Goal: Task Accomplishment & Management: Manage account settings

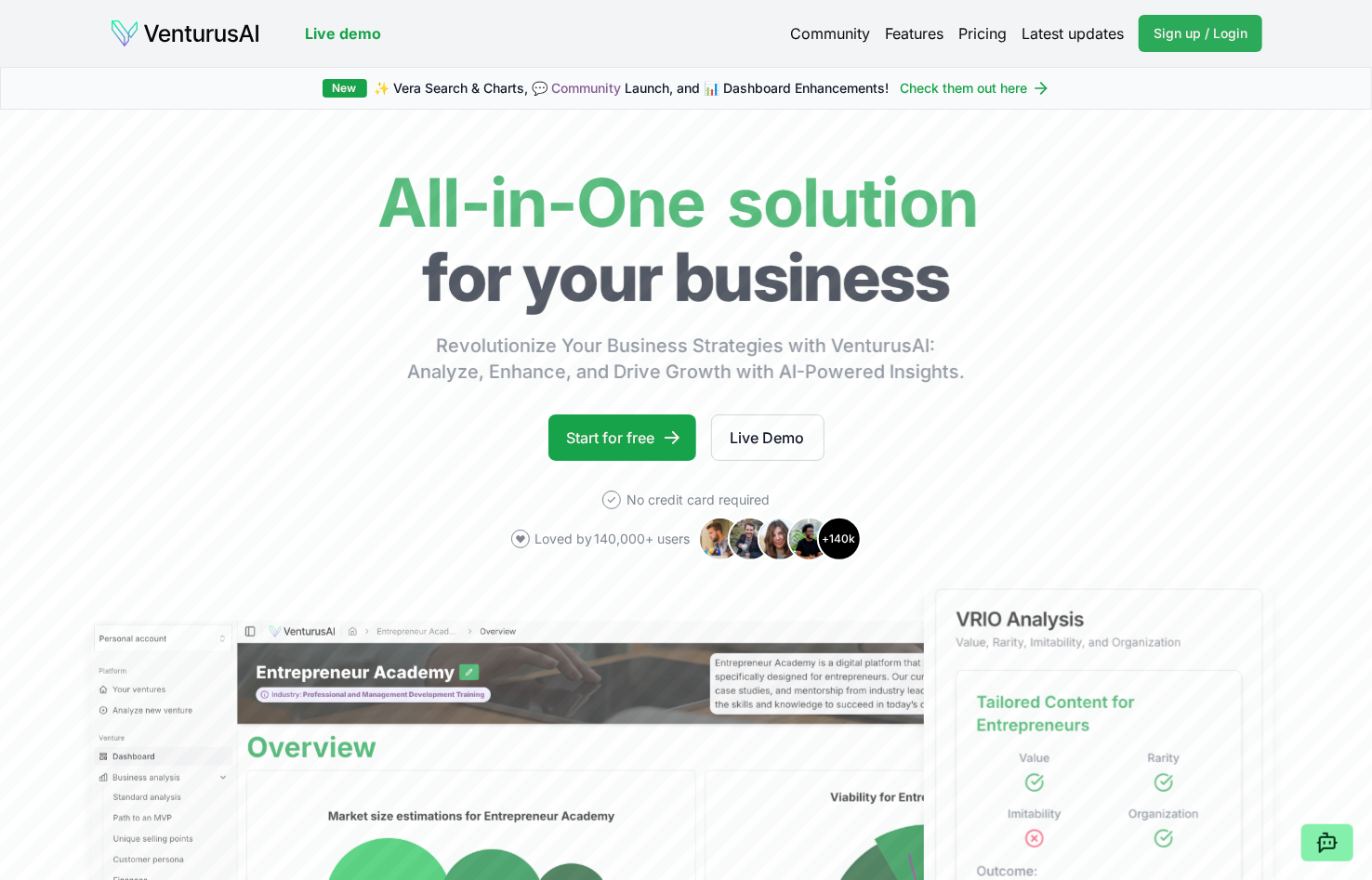
click at [1181, 31] on span "Sign up / Login" at bounding box center [1200, 33] width 94 height 18
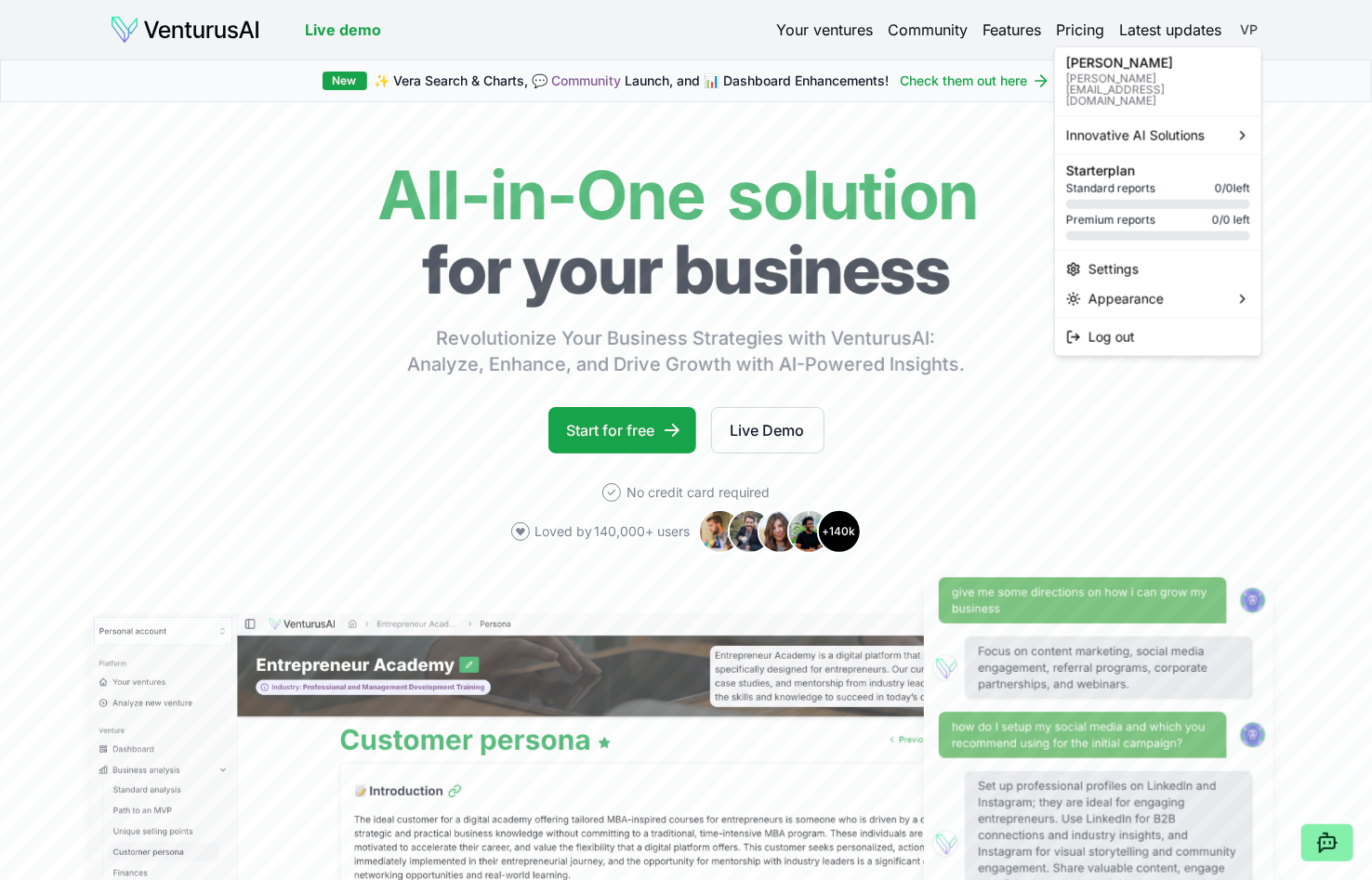
click at [1247, 30] on html "We value your privacy We use cookies to enhance your browsing experience, serve…" at bounding box center [686, 440] width 1372 height 880
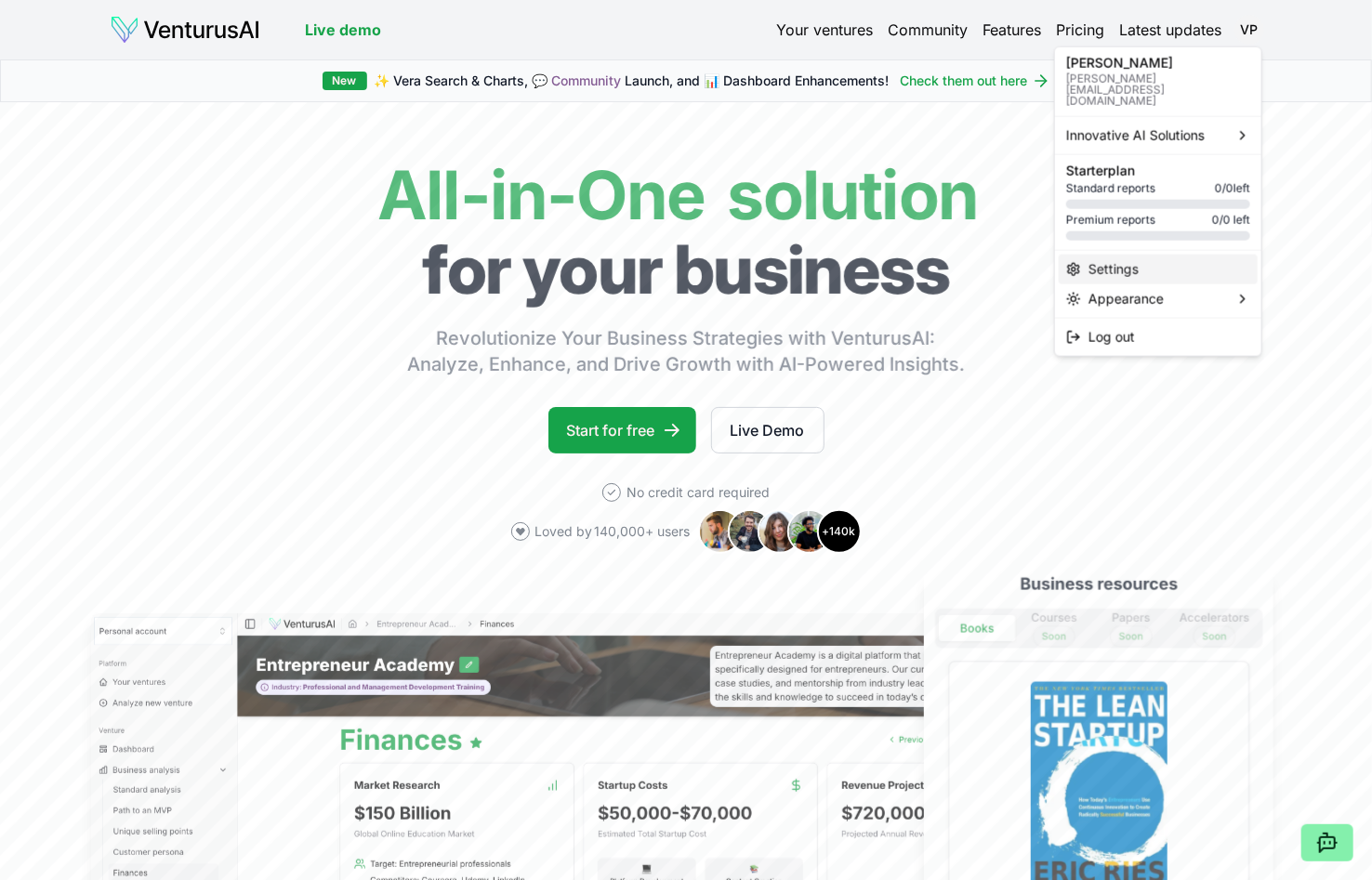
click at [1130, 255] on div "Settings" at bounding box center [1158, 269] width 199 height 30
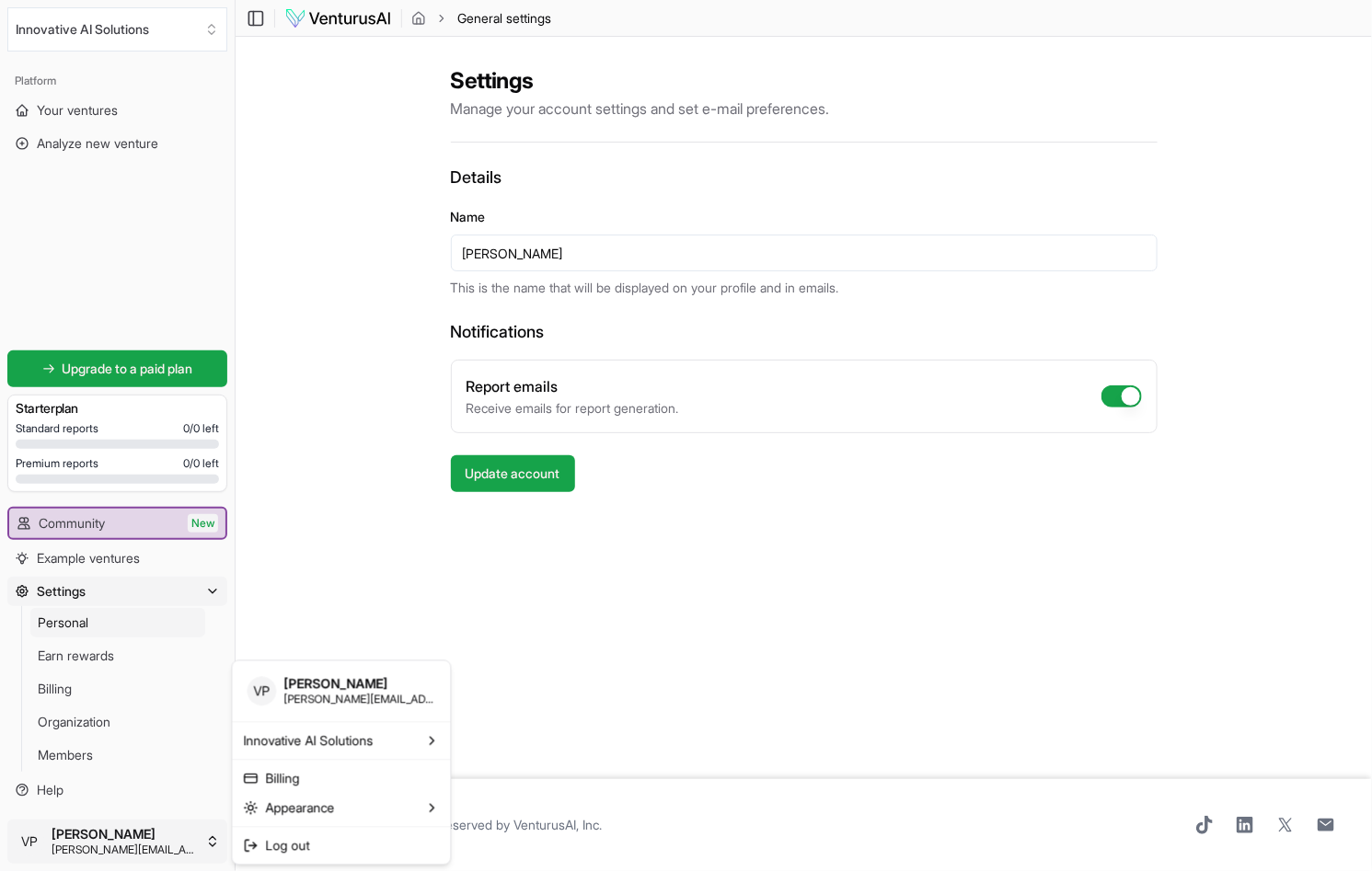
click at [149, 842] on html "We value your privacy We use cookies to enhance your browsing experience, serve…" at bounding box center [686, 436] width 1372 height 871
click at [614, 637] on html "We value your privacy We use cookies to enhance your browsing experience, serve…" at bounding box center [686, 436] width 1372 height 871
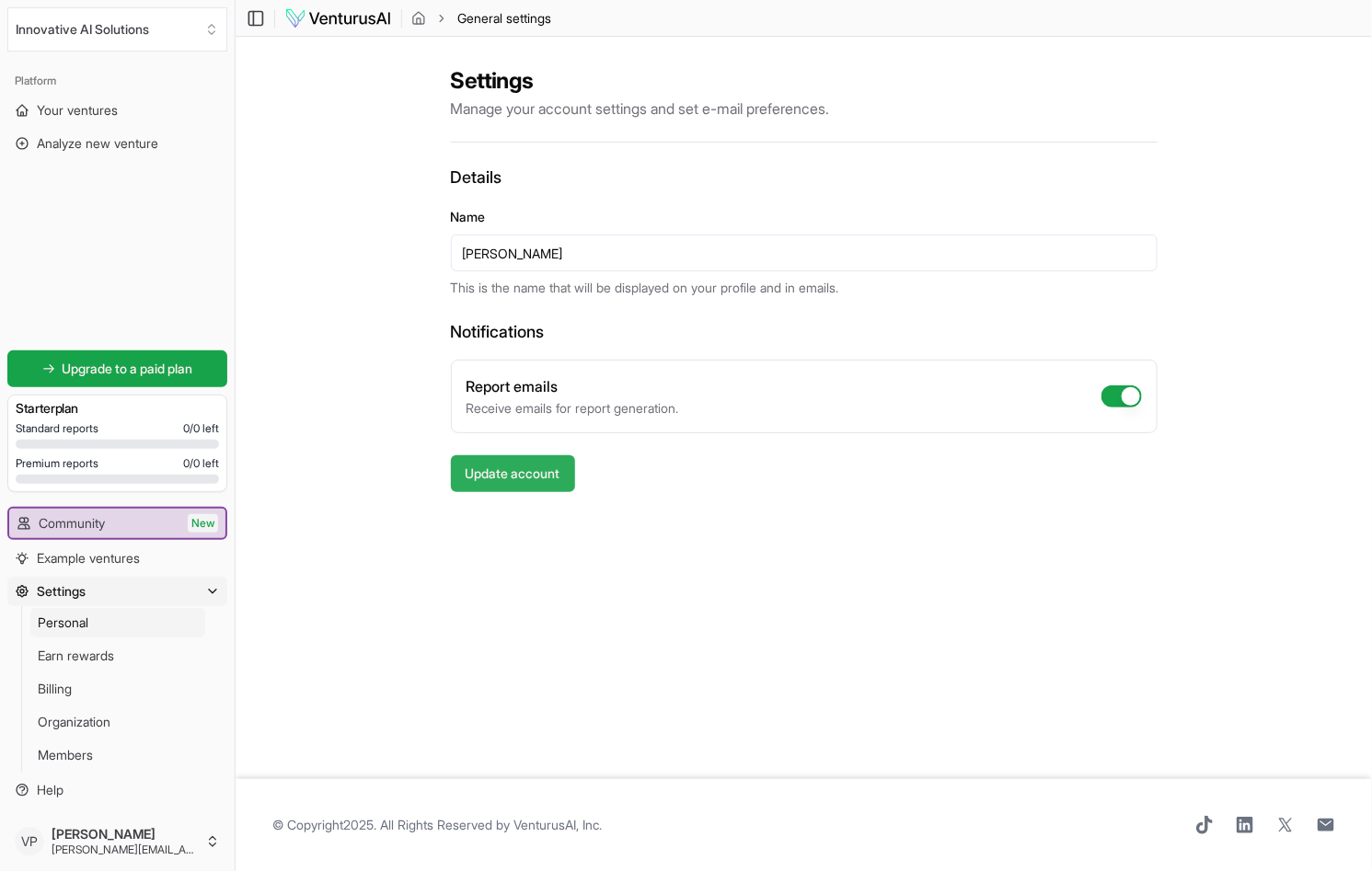
click at [504, 475] on button "Update account" at bounding box center [513, 474] width 124 height 37
click at [388, 611] on div "Settings Manage your account settings and set e-mail preferences. Details Name …" at bounding box center [804, 408] width 1137 height 742
click at [469, 620] on div "Settings Manage your account settings and set e-mail preferences. Details Name …" at bounding box center [804, 408] width 1137 height 742
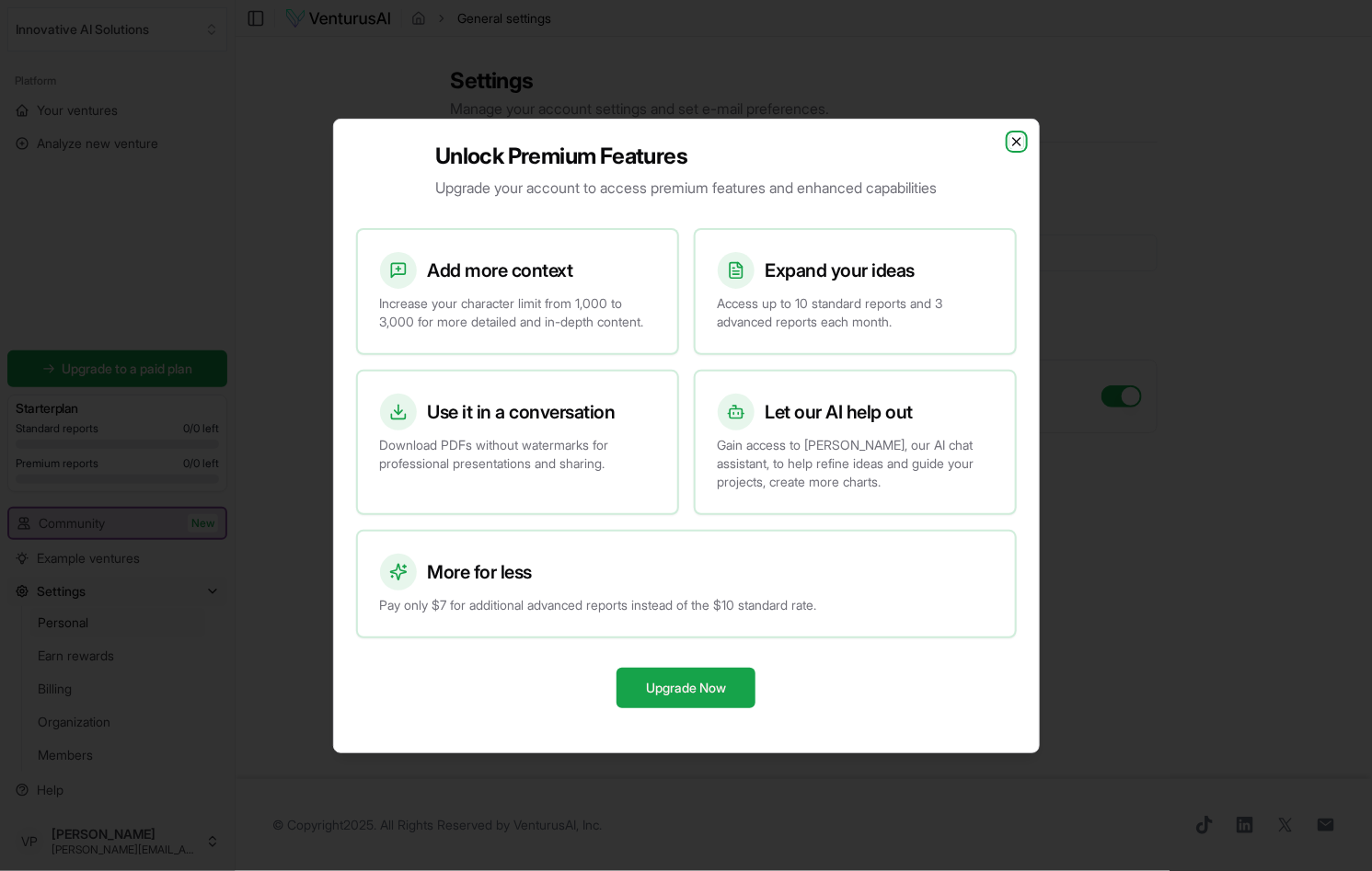
click at [1017, 138] on icon "button" at bounding box center [1018, 142] width 8 height 8
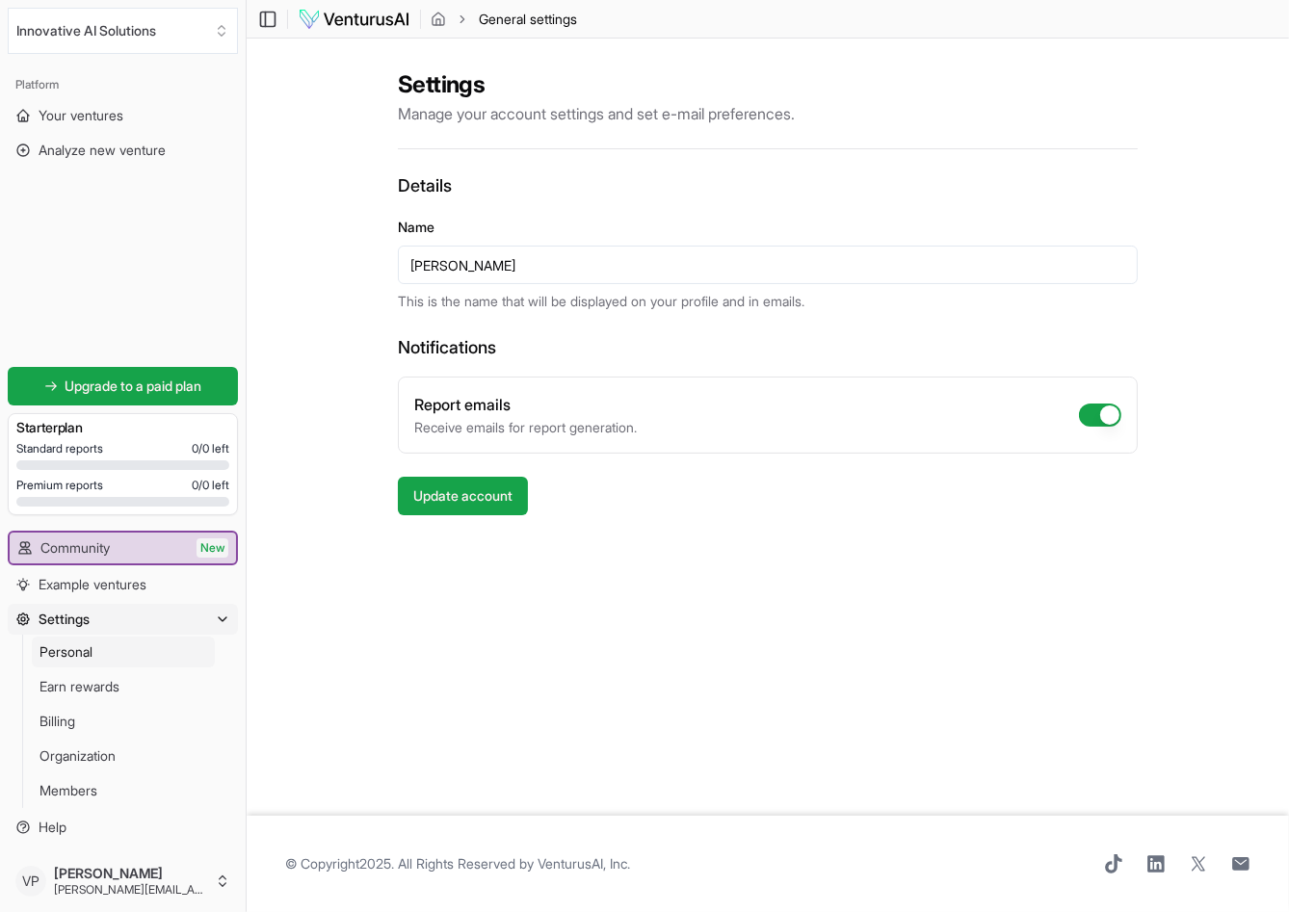
click at [909, 645] on div "Settings Manage your account settings and set e-mail preferences. Details Name …" at bounding box center [768, 427] width 1042 height 777
